Goal: Task Accomplishment & Management: Use online tool/utility

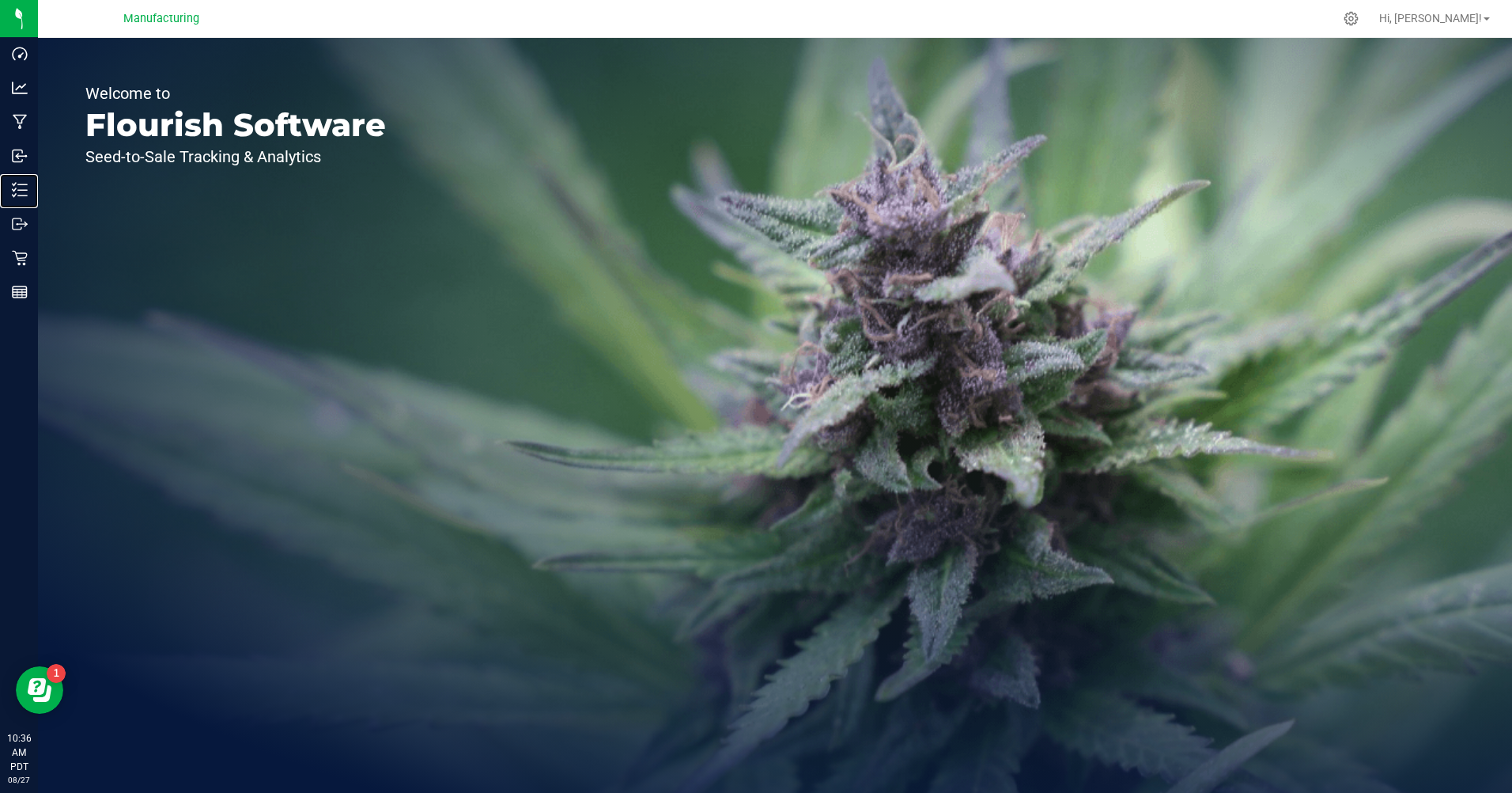
click at [0, 0] on p "Inventory" at bounding box center [0, 0] width 0 height 0
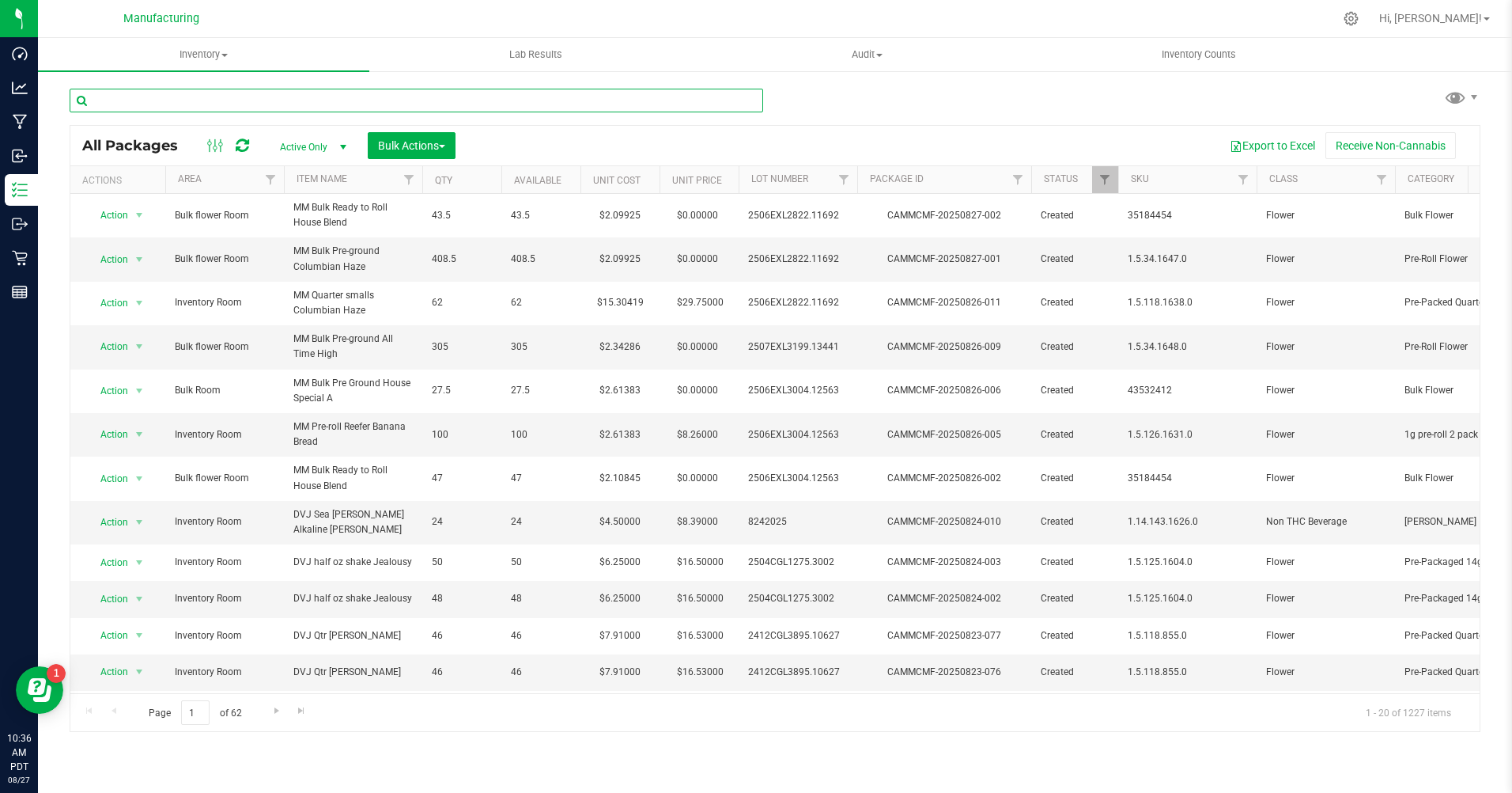
click at [115, 103] on input "text" at bounding box center [416, 101] width 694 height 24
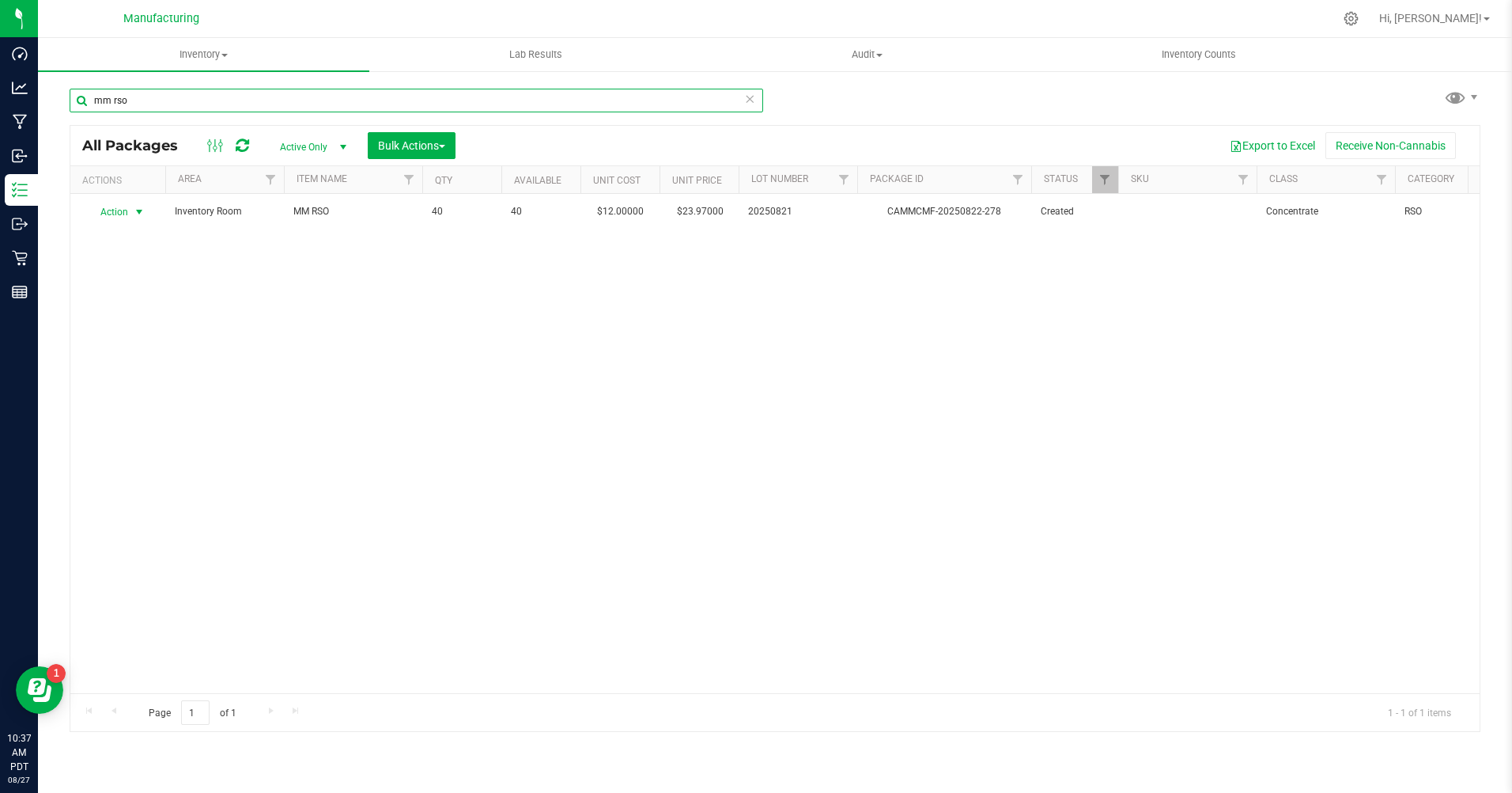
type input "mm rso"
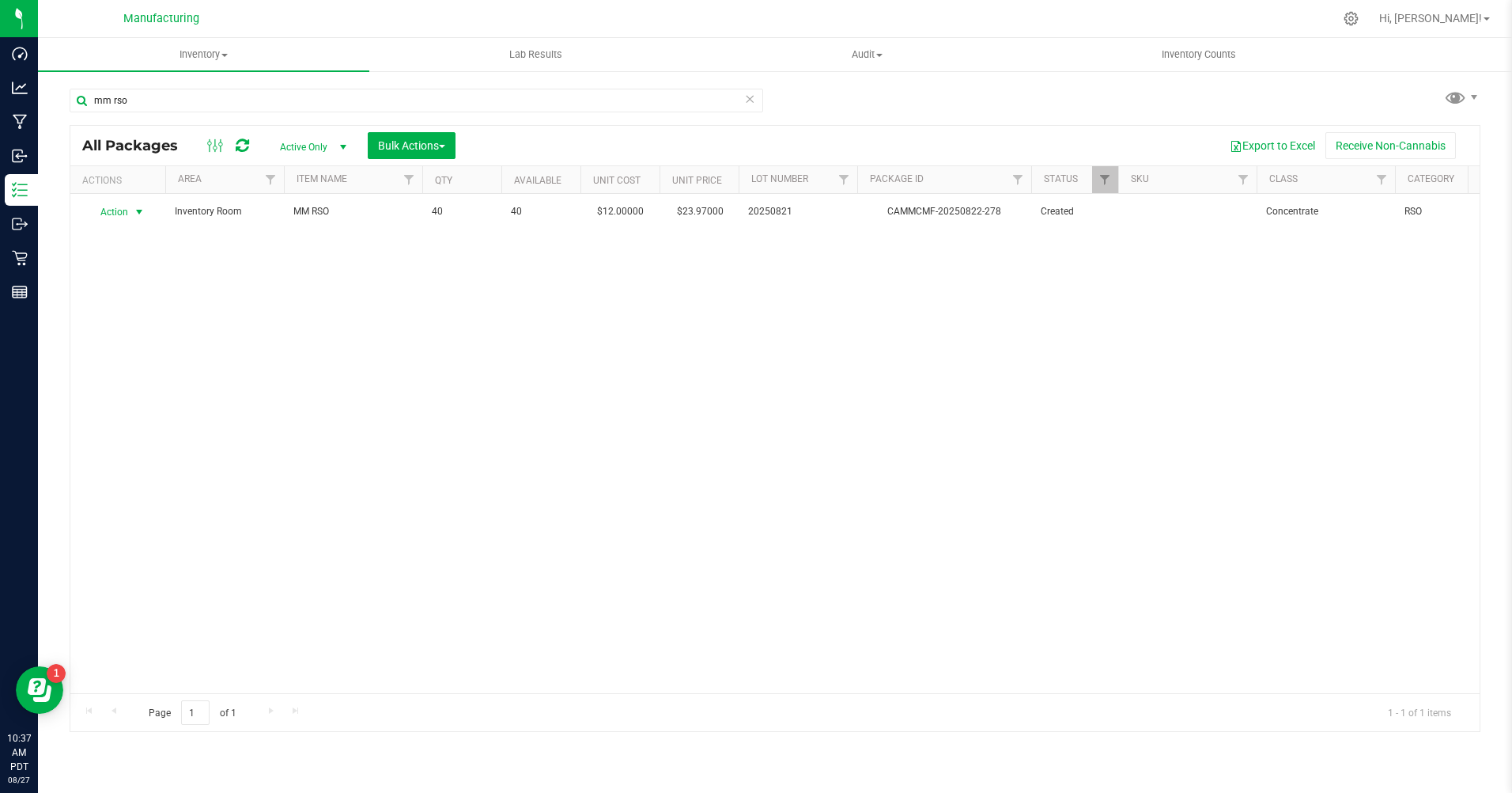
click at [111, 206] on span "Action" at bounding box center [107, 212] width 42 height 22
click at [126, 377] on li "Print package label" at bounding box center [138, 379] width 102 height 24
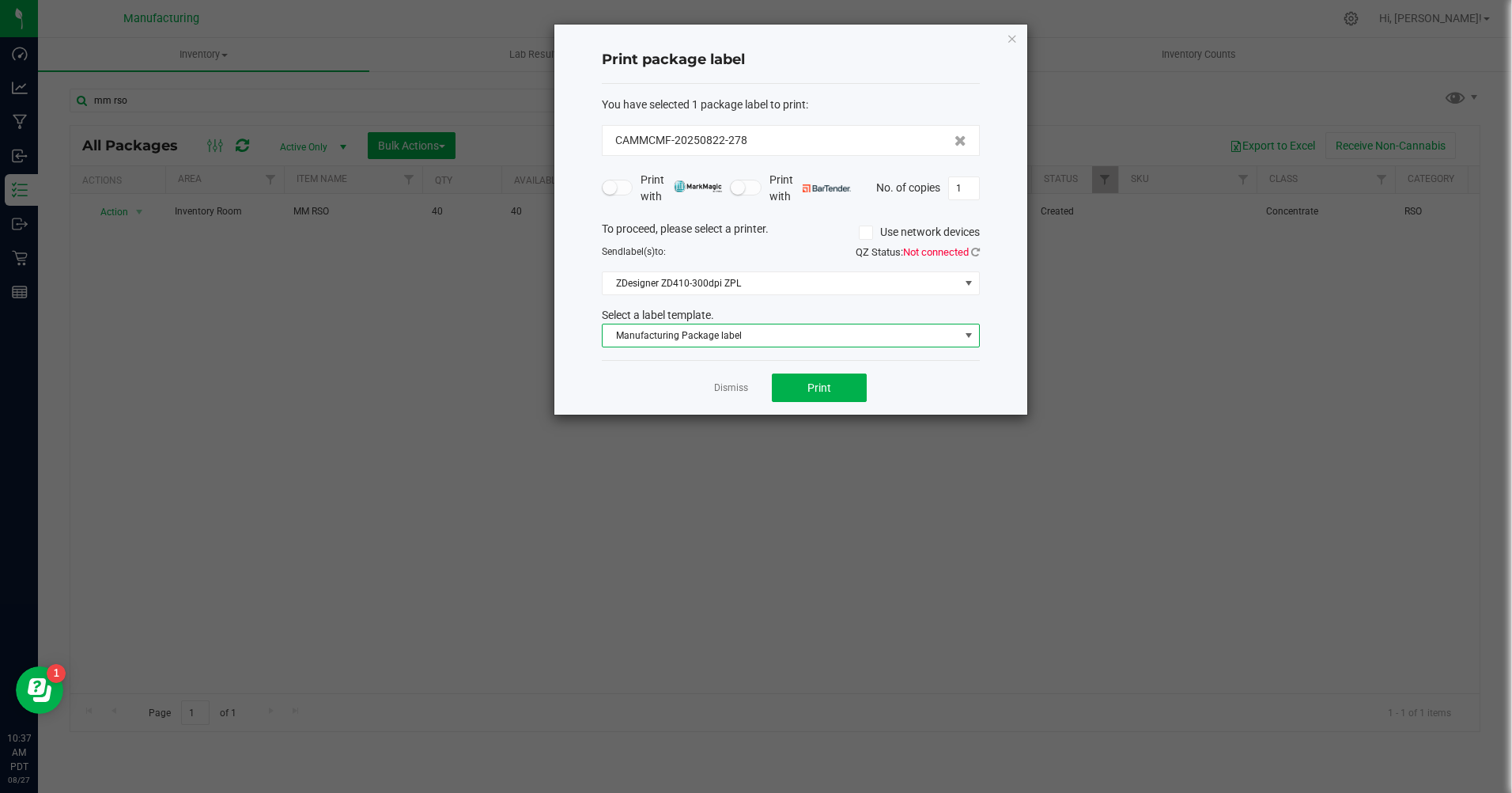
click at [767, 339] on span "Manufacturing Package label" at bounding box center [781, 335] width 357 height 22
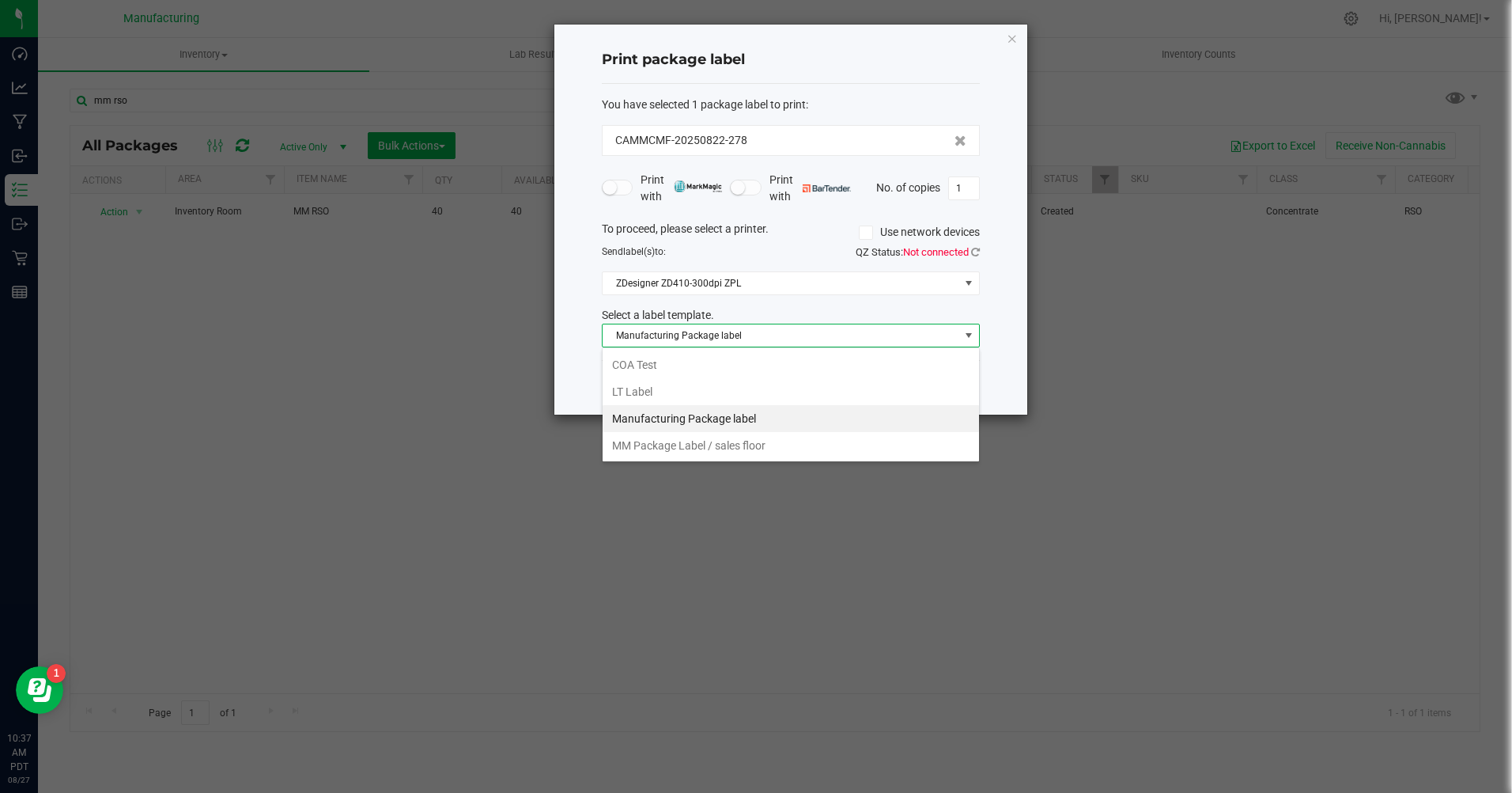
scroll to position [24, 378]
click at [720, 448] on li "MM Package Label / sales floor" at bounding box center [790, 445] width 377 height 27
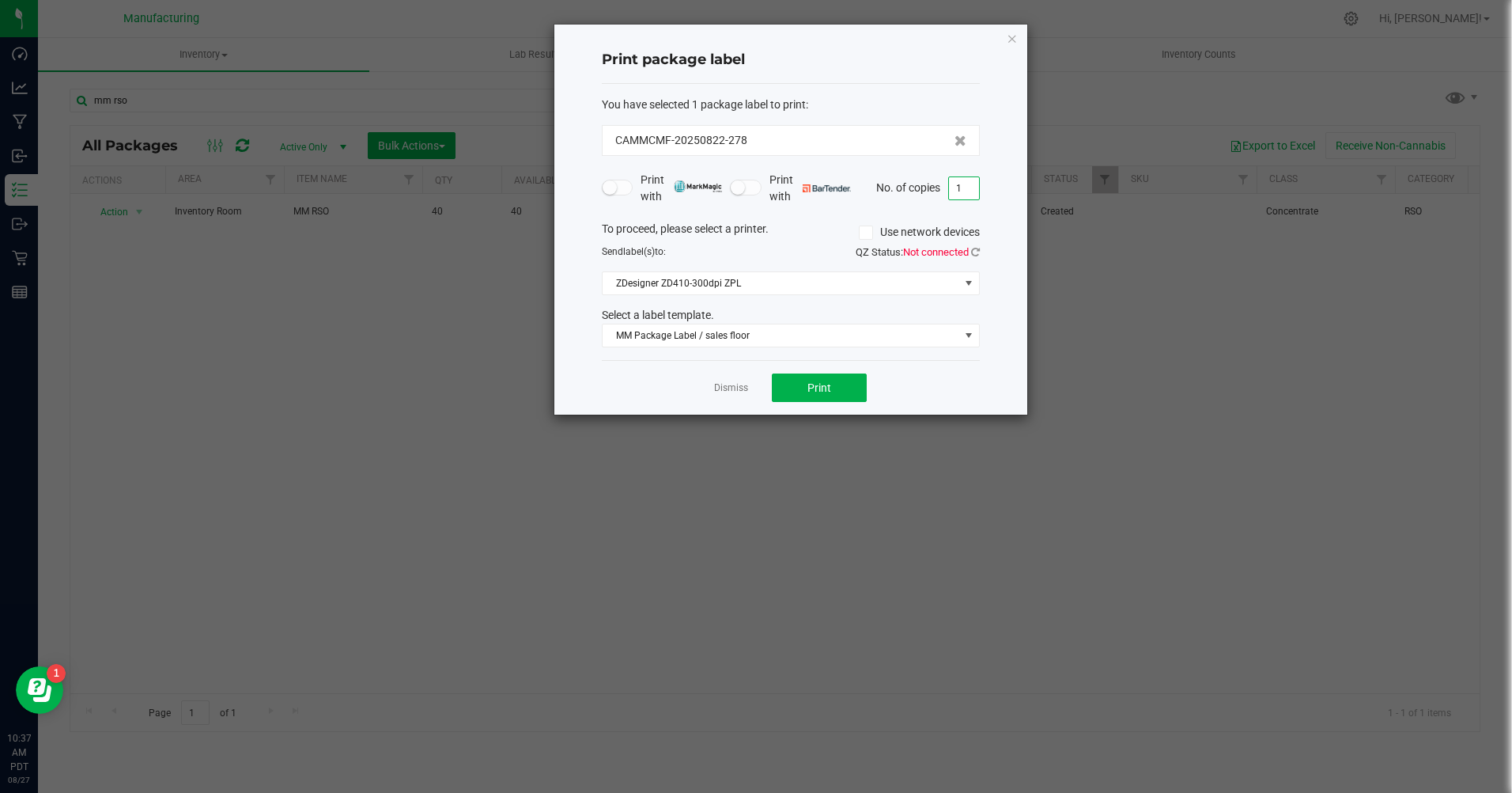
click at [970, 187] on input "1" at bounding box center [965, 188] width 30 height 22
type input "4"
click at [714, 339] on span "MM Package Label / sales floor" at bounding box center [781, 335] width 357 height 22
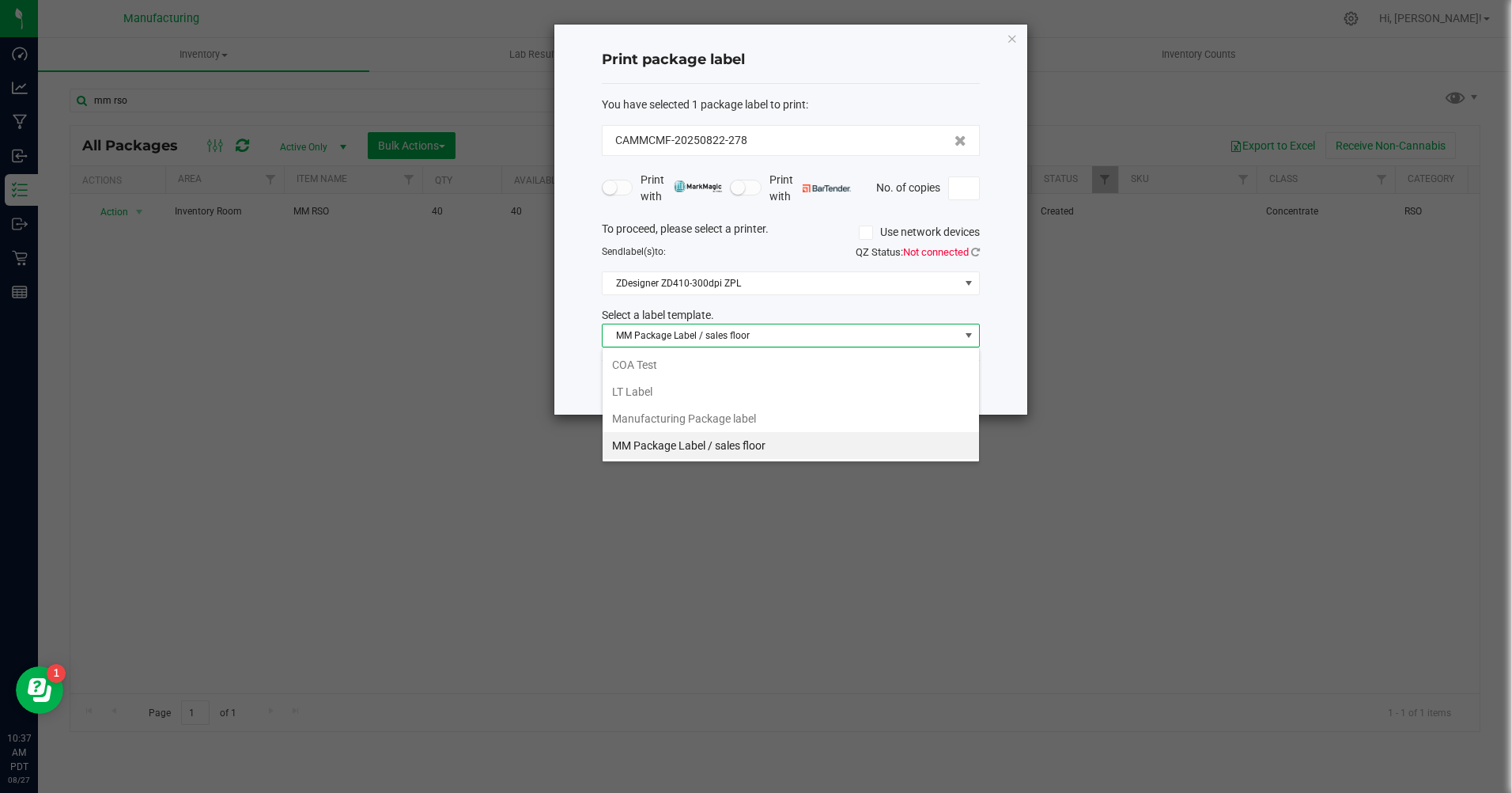
click at [730, 416] on li "Manufacturing Package label" at bounding box center [790, 419] width 377 height 27
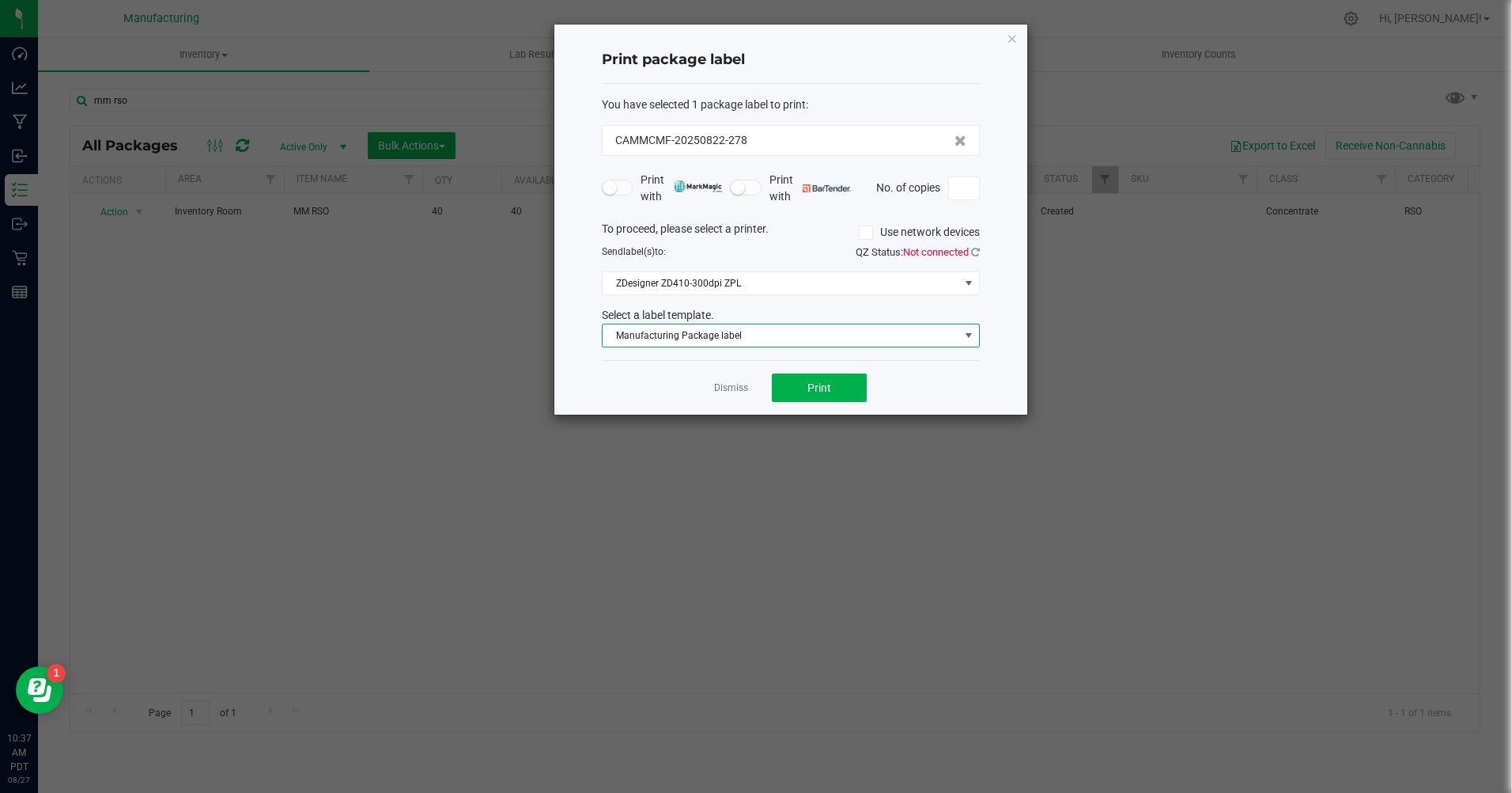
click at [968, 195] on input at bounding box center [965, 188] width 30 height 22
type input "1"
click at [807, 388] on button "Print" at bounding box center [819, 388] width 95 height 29
click at [752, 334] on span "Manufacturing Package label" at bounding box center [781, 335] width 357 height 22
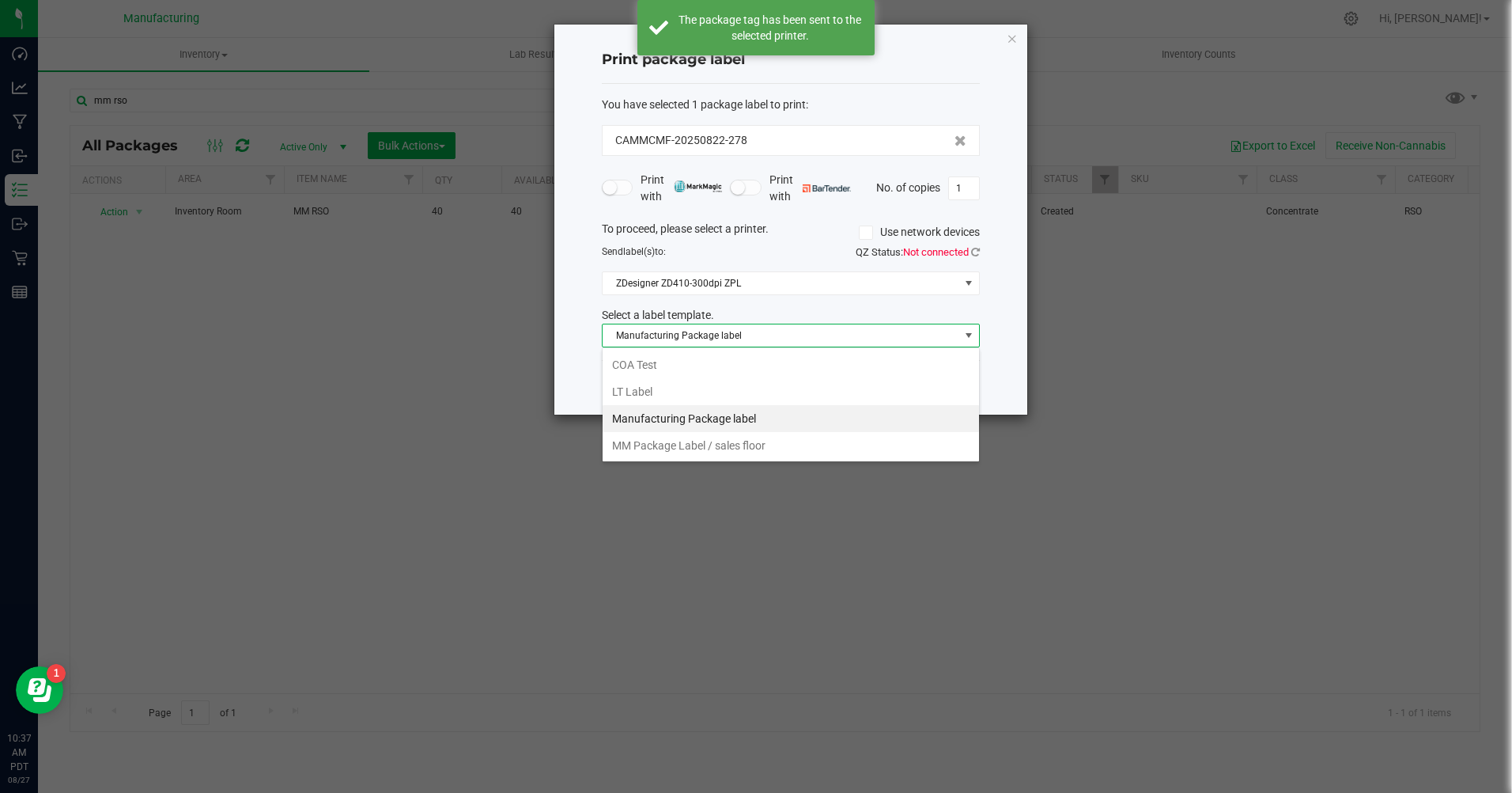
click at [729, 449] on li "MM Package Label / sales floor" at bounding box center [790, 445] width 377 height 27
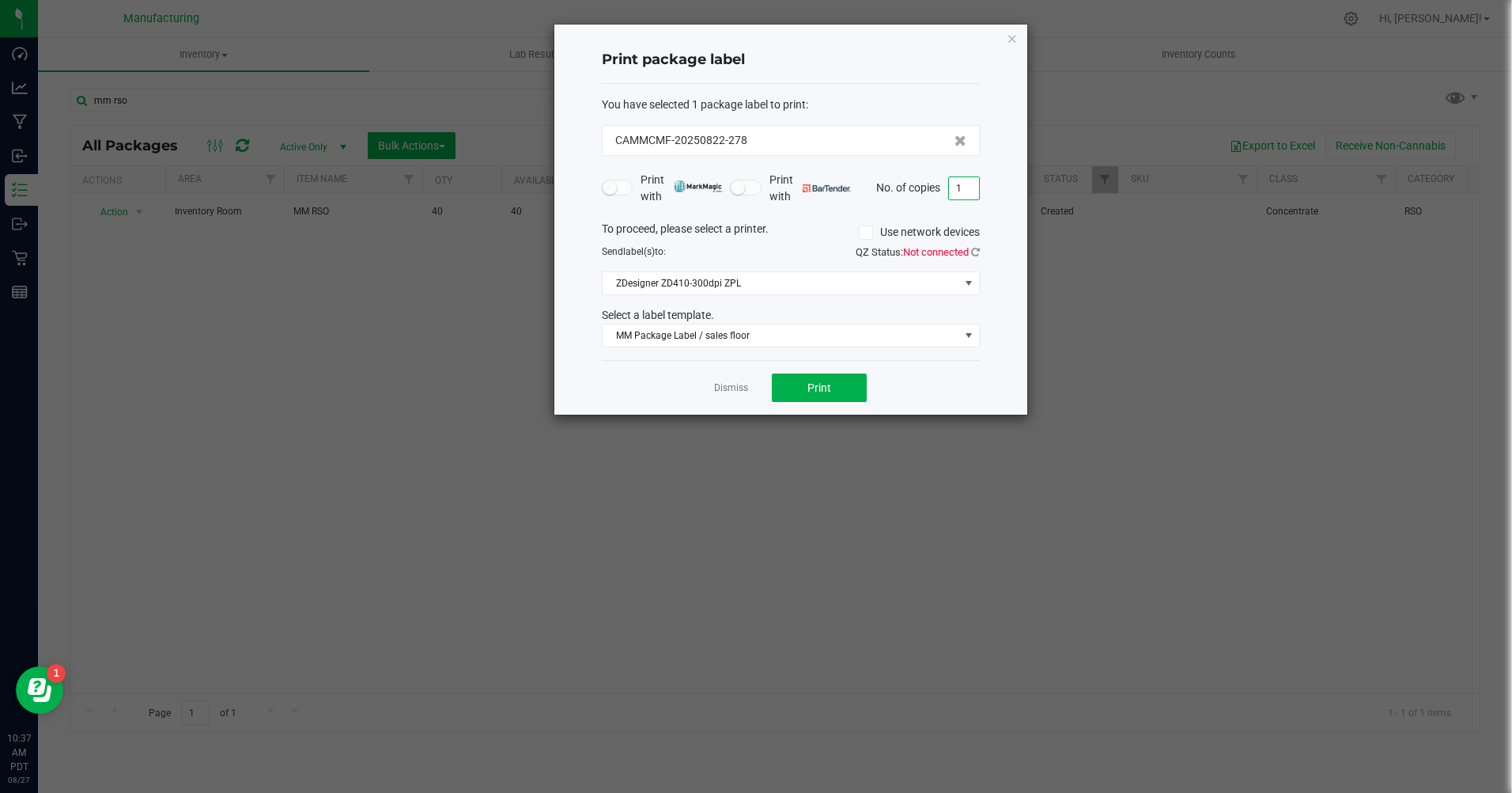
click at [965, 188] on input "1" at bounding box center [965, 188] width 30 height 22
type input "40"
click at [844, 387] on button "Print" at bounding box center [819, 388] width 95 height 29
